Goal: Information Seeking & Learning: Learn about a topic

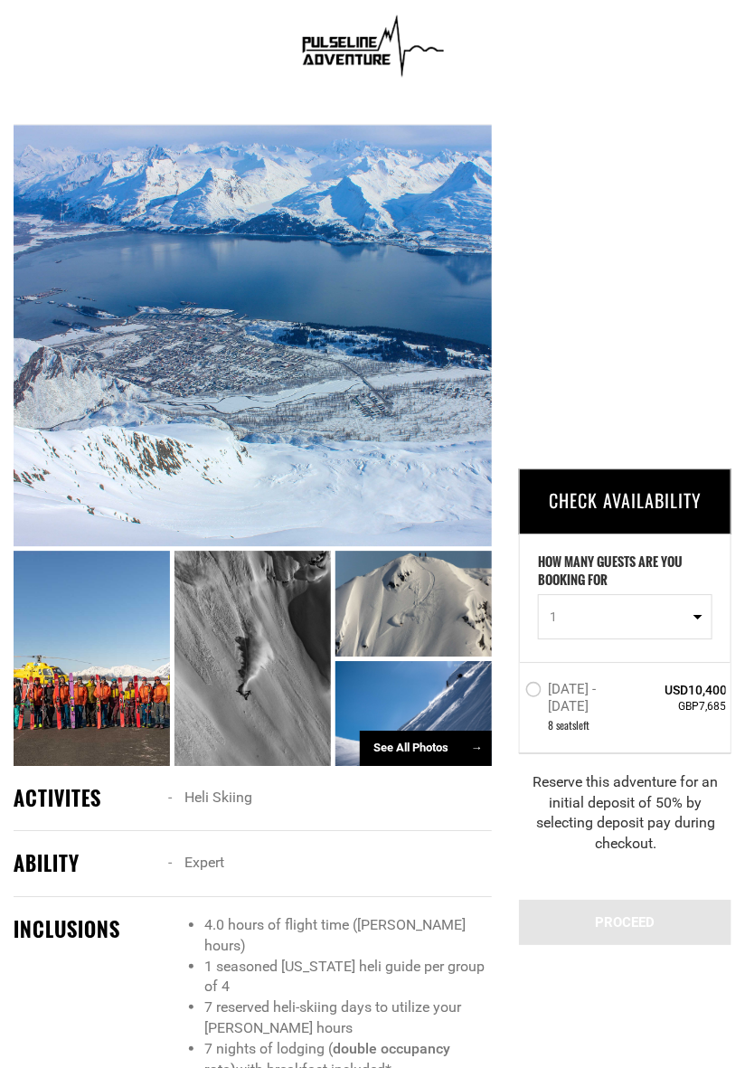
scroll to position [828, 0]
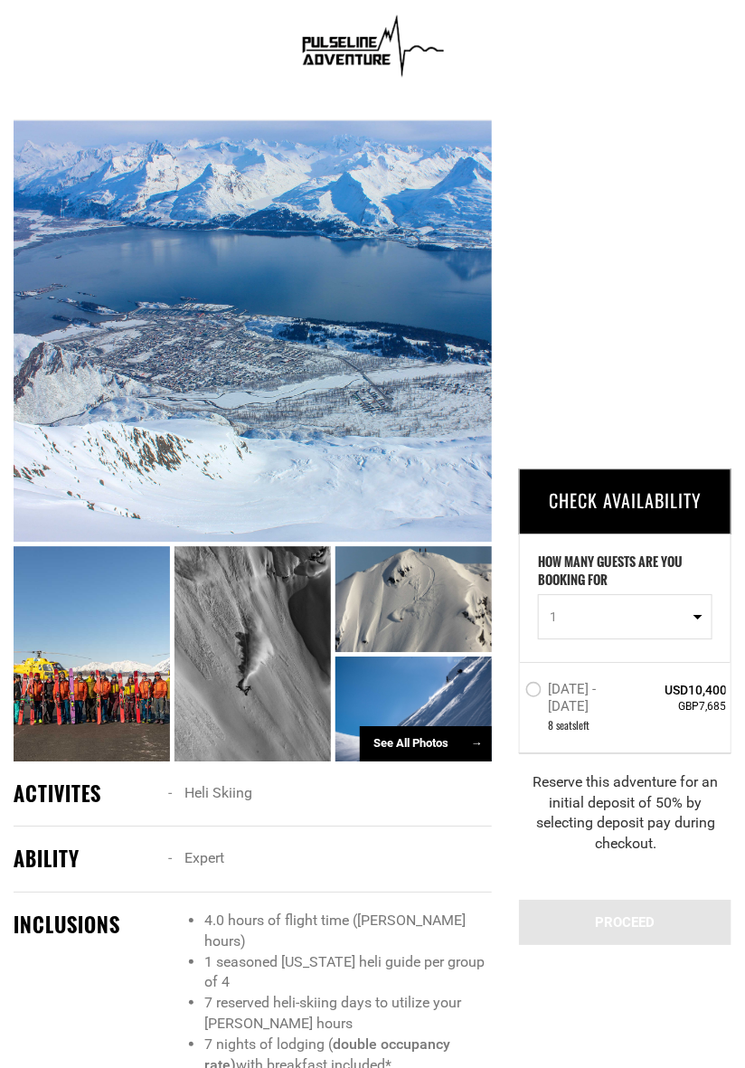
click at [431, 762] on div "See All Photos →" at bounding box center [426, 743] width 132 height 35
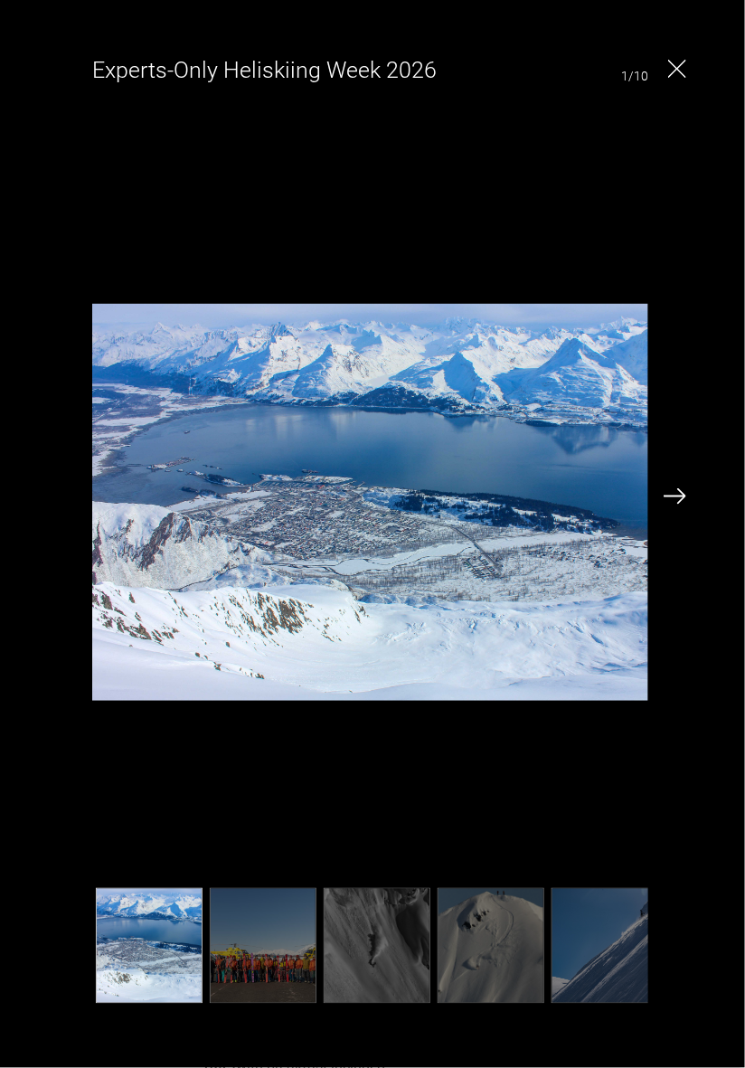
click at [684, 505] on img at bounding box center [675, 496] width 23 height 16
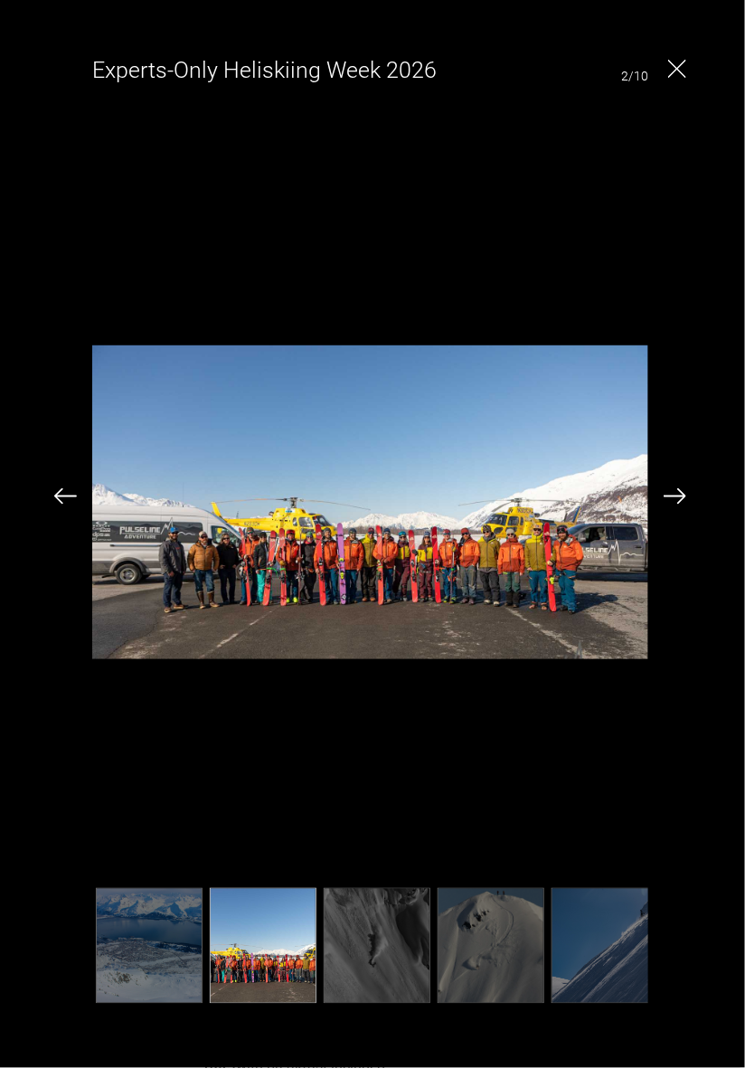
click at [669, 541] on div "Experts-Only Heliskiing Week 2026 2/10" at bounding box center [370, 529] width 705 height 976
click at [673, 543] on div "Experts-Only Heliskiing Week 2026 2/10" at bounding box center [370, 529] width 705 height 976
click at [678, 505] on img at bounding box center [675, 496] width 23 height 16
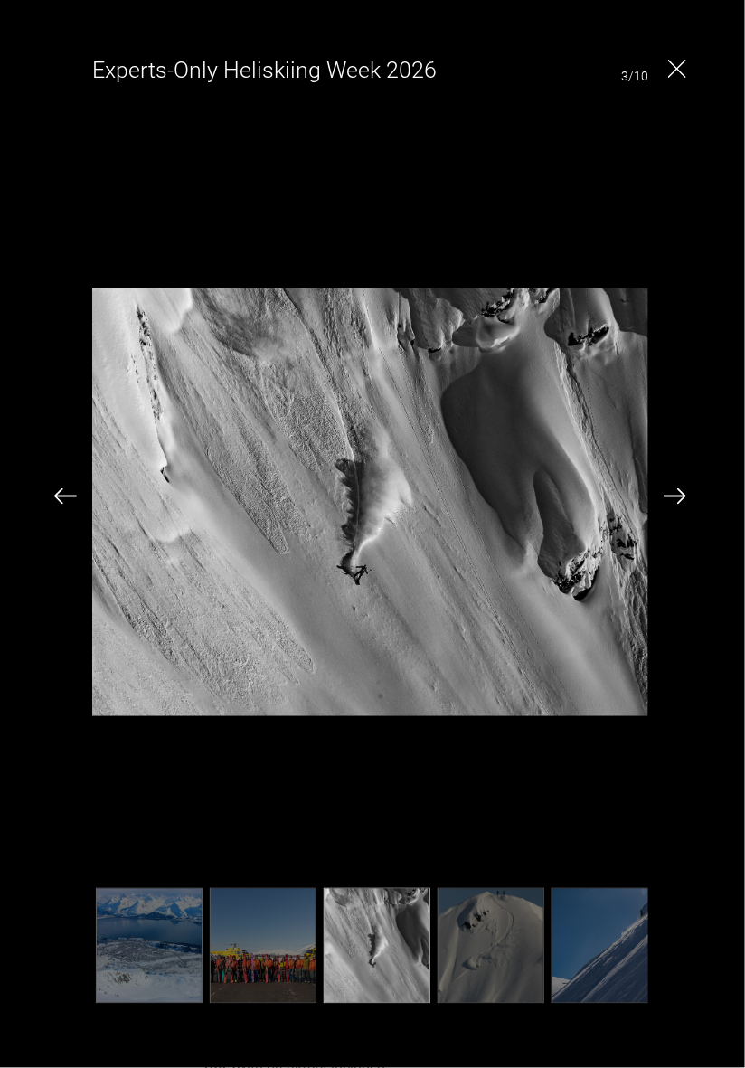
click at [62, 505] on img at bounding box center [65, 496] width 23 height 16
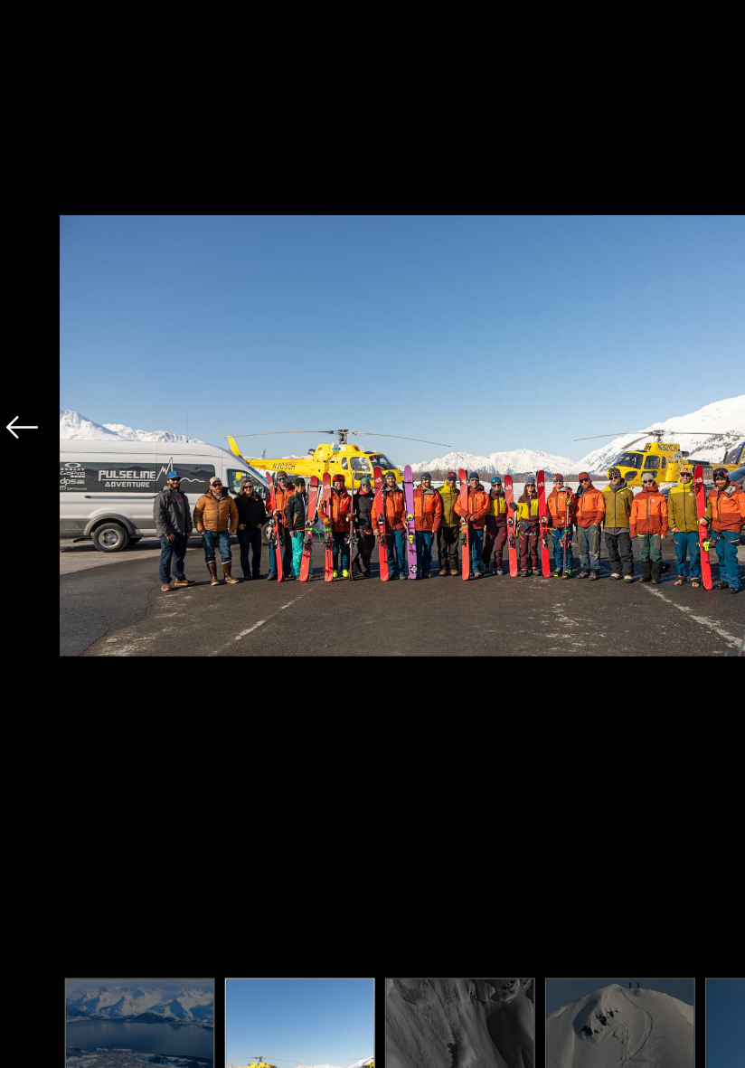
scroll to position [830, 0]
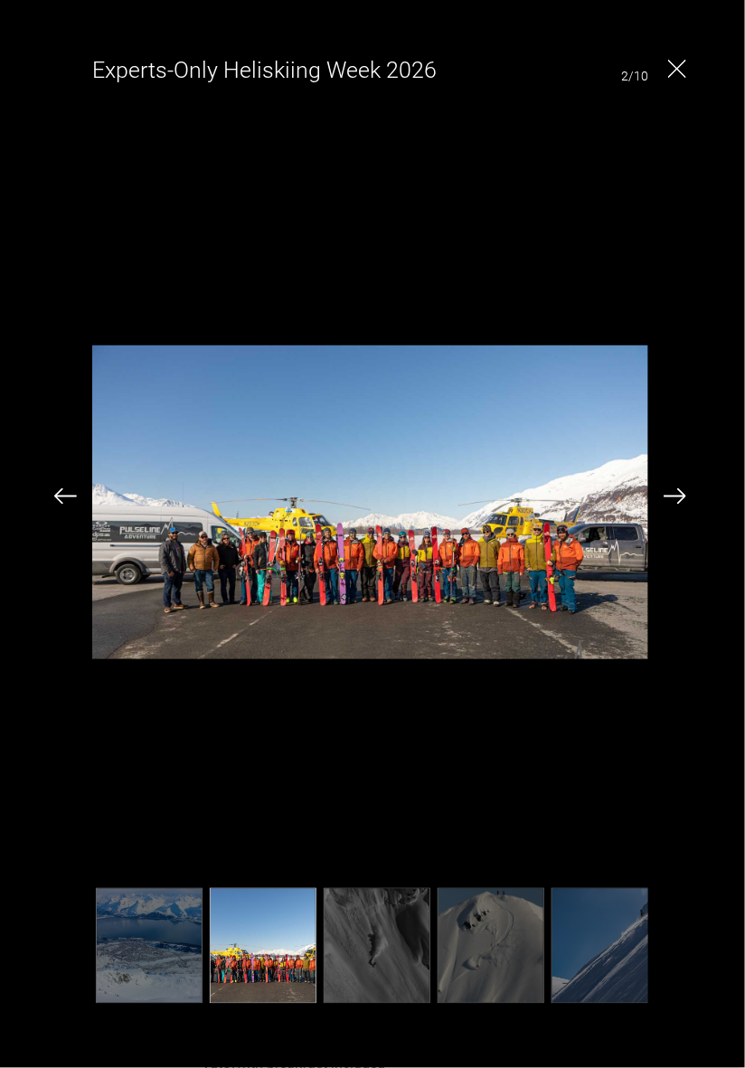
click at [676, 505] on img at bounding box center [675, 496] width 23 height 16
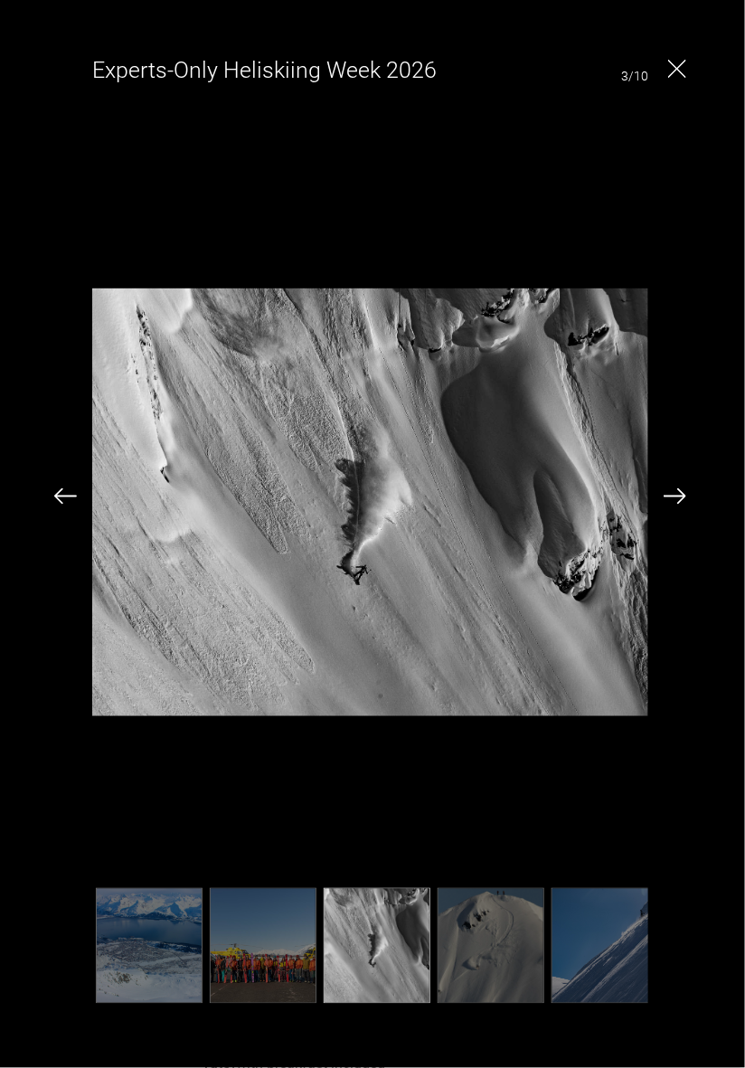
click at [686, 505] on img at bounding box center [675, 496] width 23 height 16
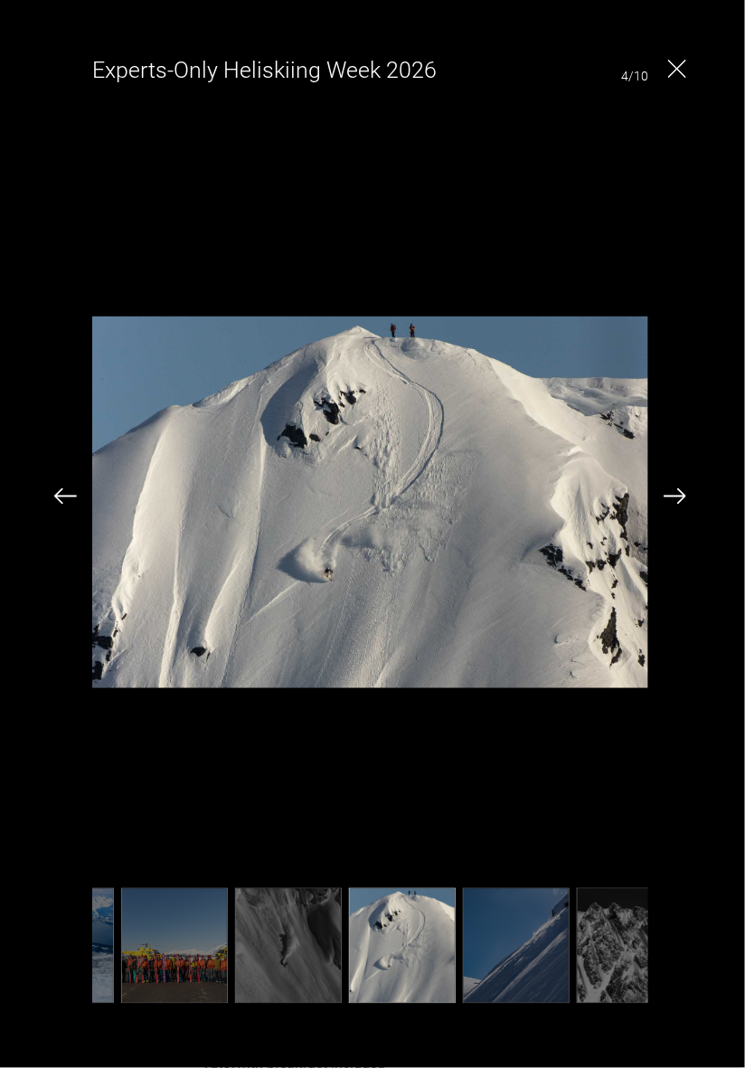
click at [697, 520] on div "Experts-Only Heliskiing Week 2026 4/10" at bounding box center [370, 529] width 705 height 976
click at [685, 505] on img at bounding box center [675, 496] width 23 height 16
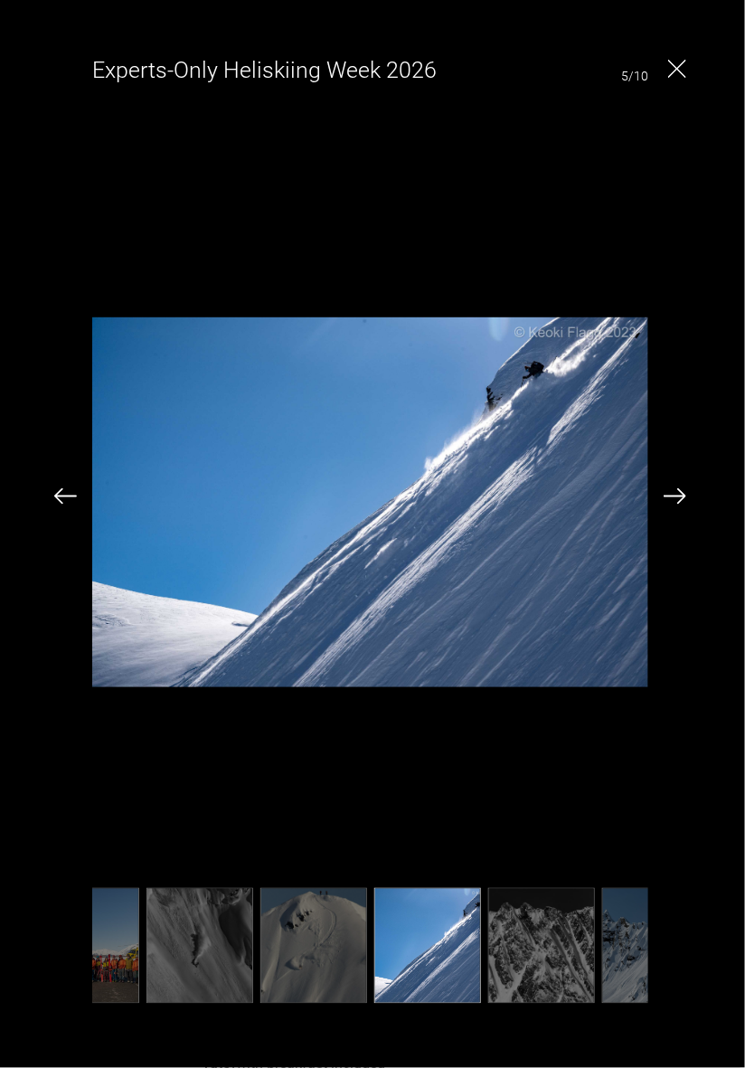
click at [678, 505] on img at bounding box center [675, 496] width 23 height 16
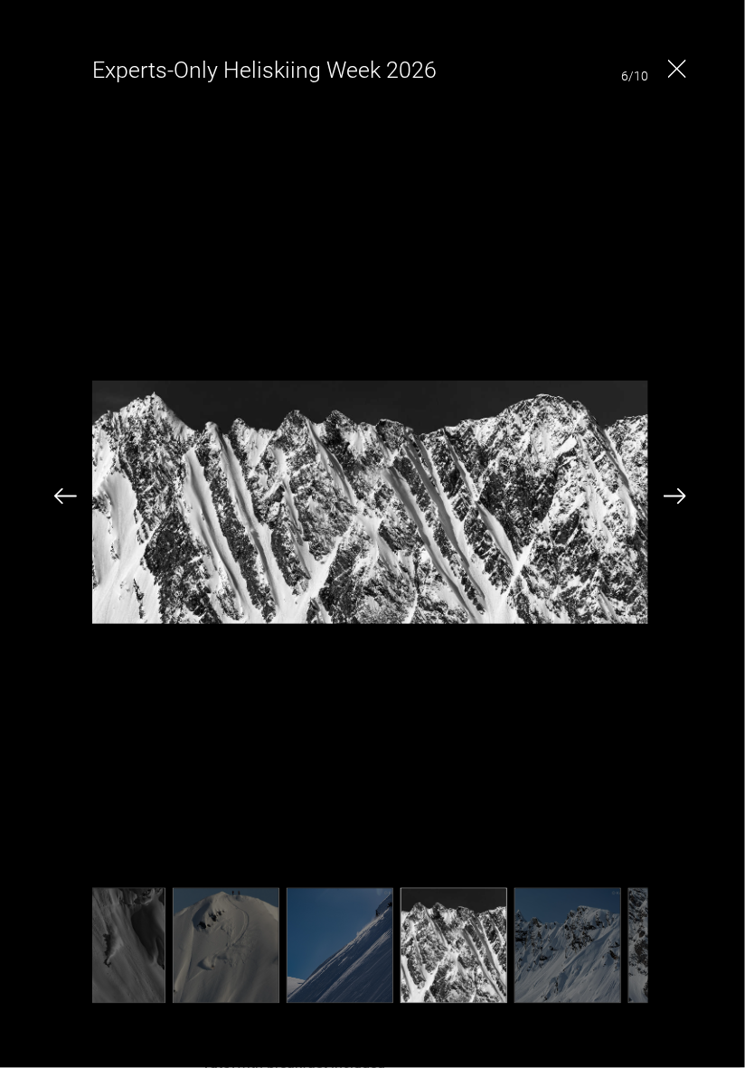
click at [684, 505] on img at bounding box center [675, 496] width 23 height 16
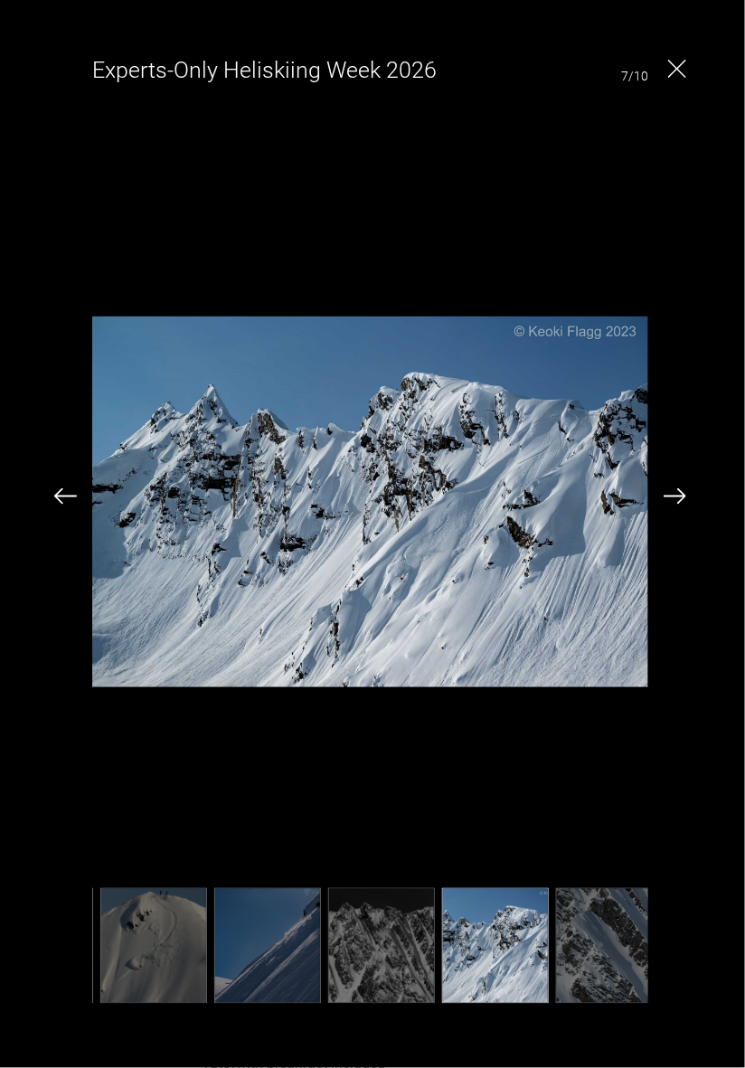
click at [681, 505] on img at bounding box center [675, 496] width 23 height 16
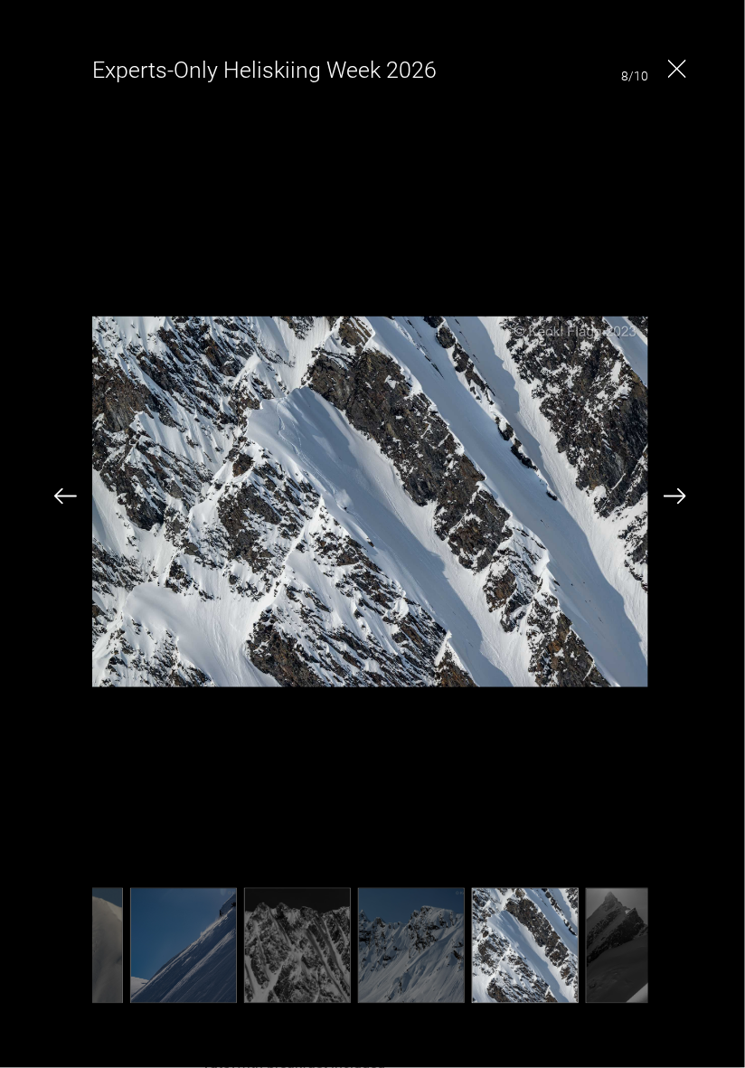
click at [680, 505] on img at bounding box center [675, 496] width 23 height 16
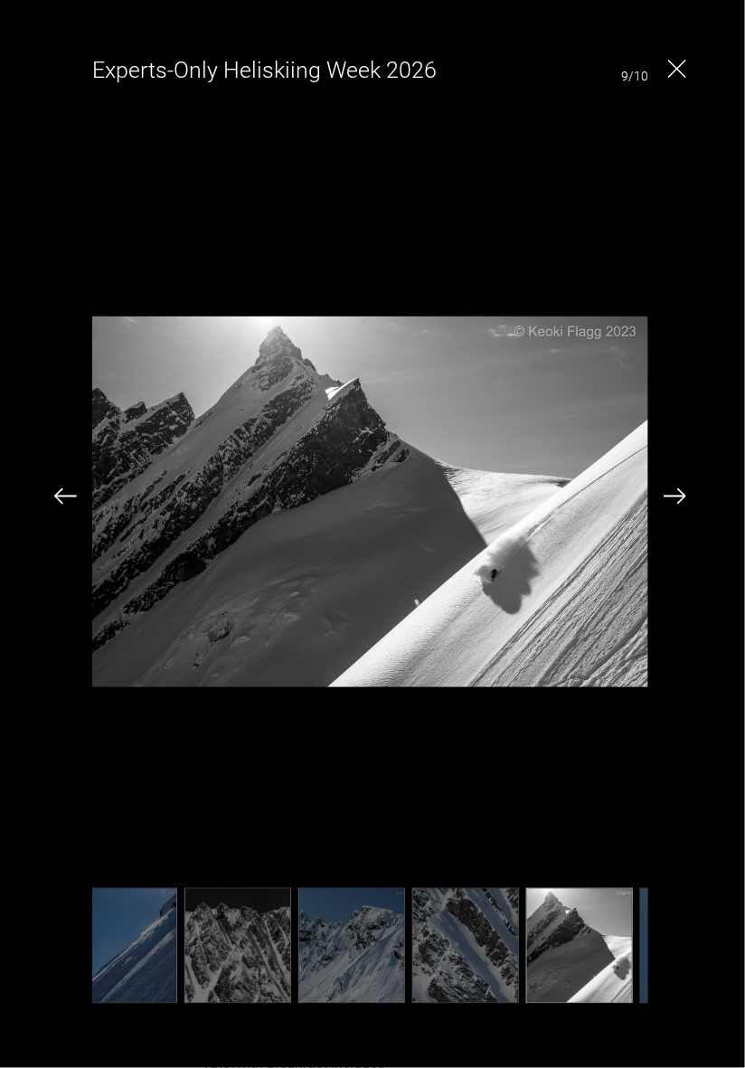
click at [686, 505] on img at bounding box center [675, 496] width 23 height 16
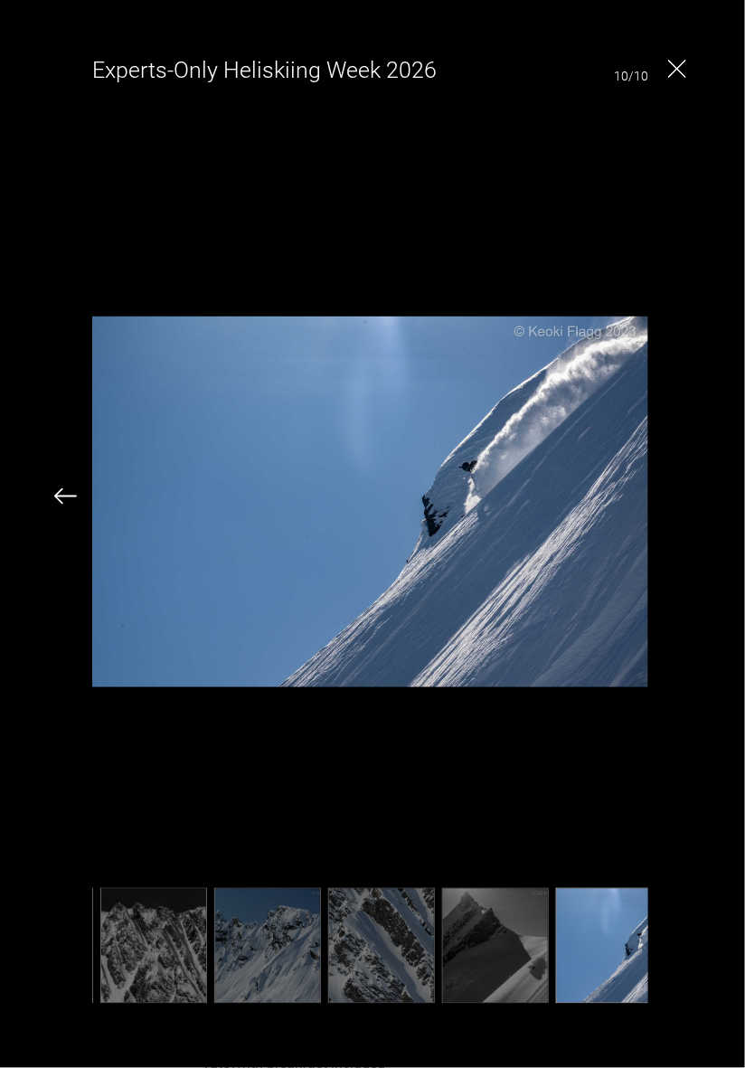
click at [686, 529] on div "Experts-Only Heliskiing Week 2026 10/10" at bounding box center [370, 529] width 705 height 976
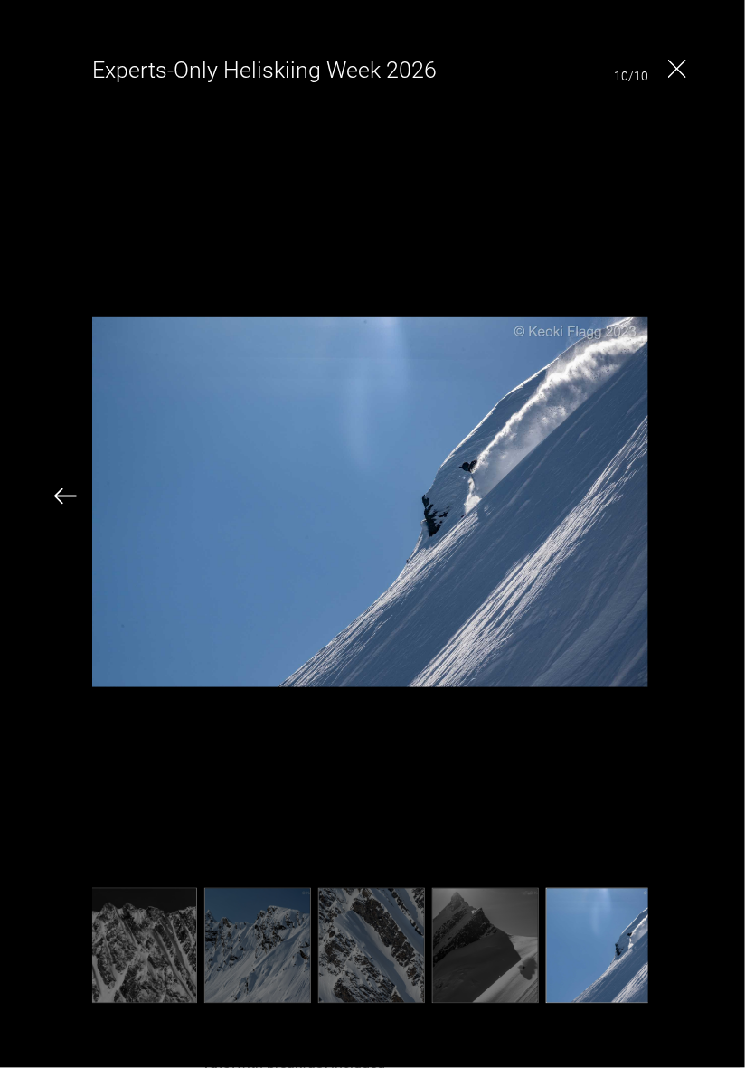
scroll to position [0, 582]
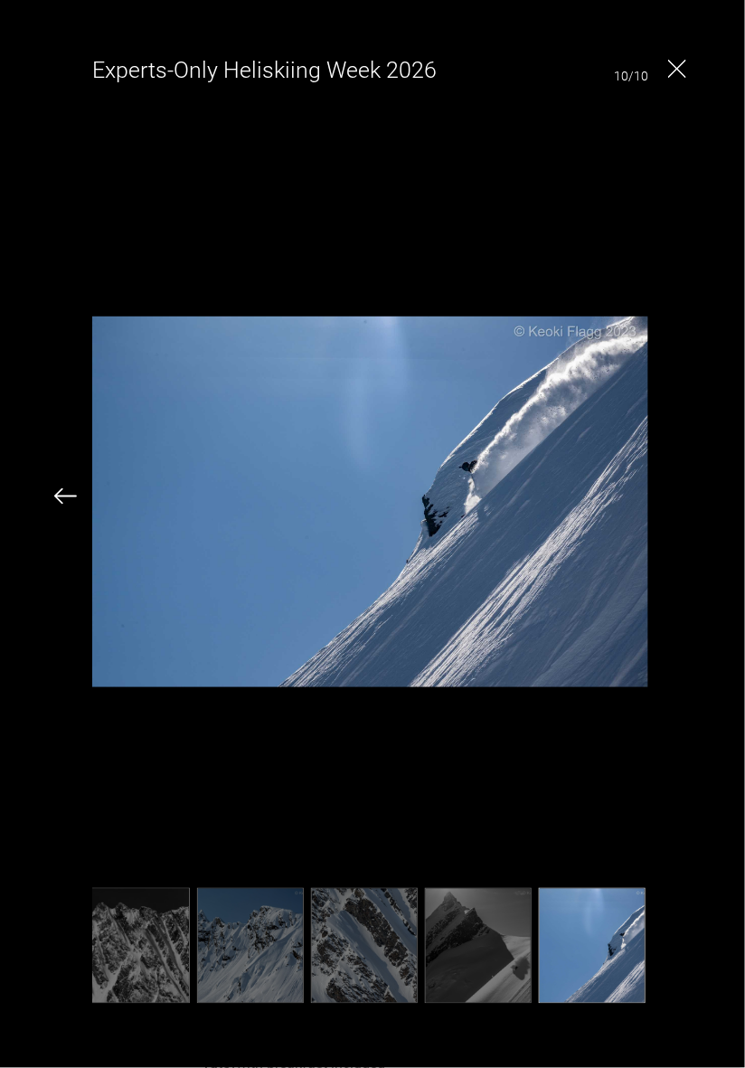
click at [686, 525] on div "Experts-Only Heliskiing Week 2026 10/10" at bounding box center [370, 529] width 705 height 976
click at [655, 55] on div "Experts-Only Heliskiing Week 2026 10/10" at bounding box center [370, 529] width 705 height 976
click at [676, 78] on img "Close" at bounding box center [677, 69] width 18 height 18
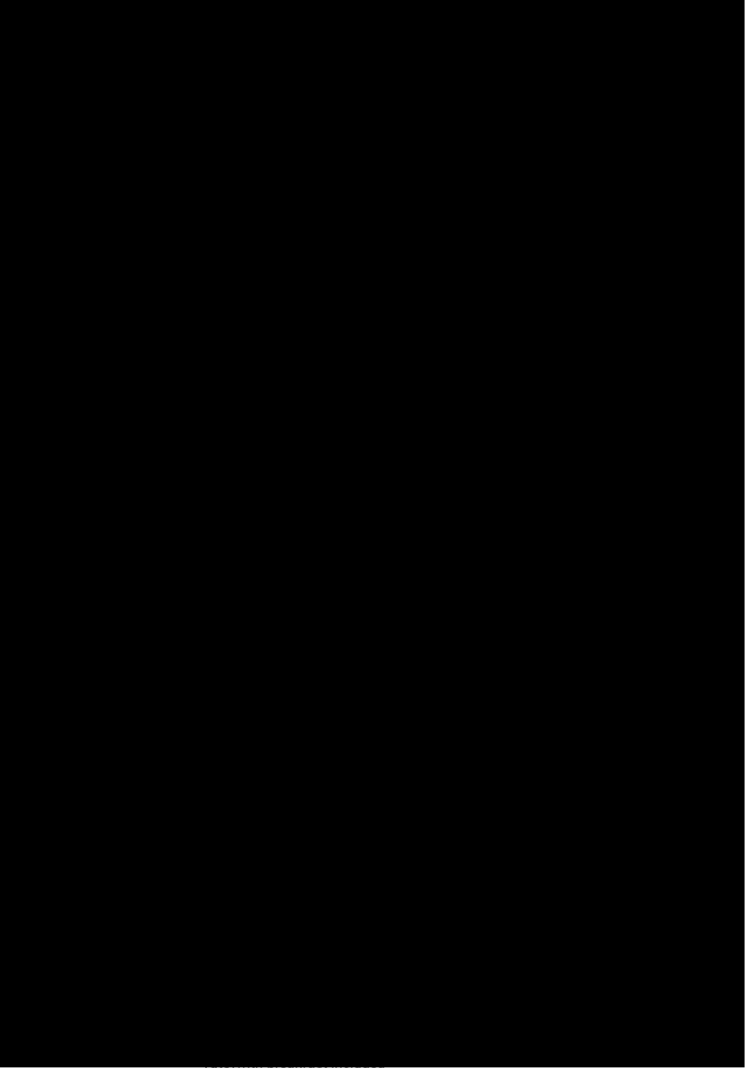
scroll to position [0, 0]
